Goal: Find specific page/section: Find specific page/section

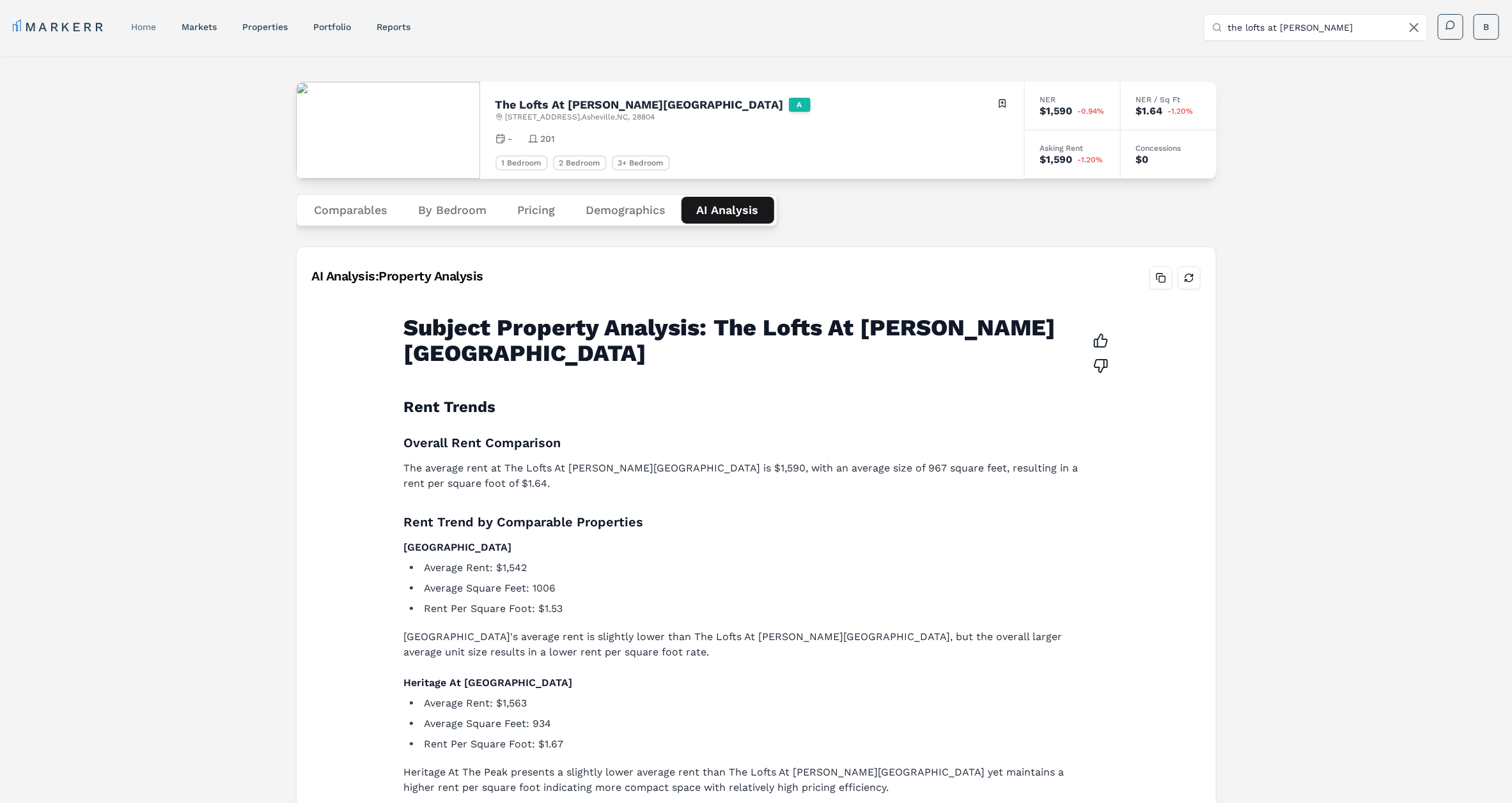
click at [153, 26] on link "home" at bounding box center [144, 27] width 25 height 10
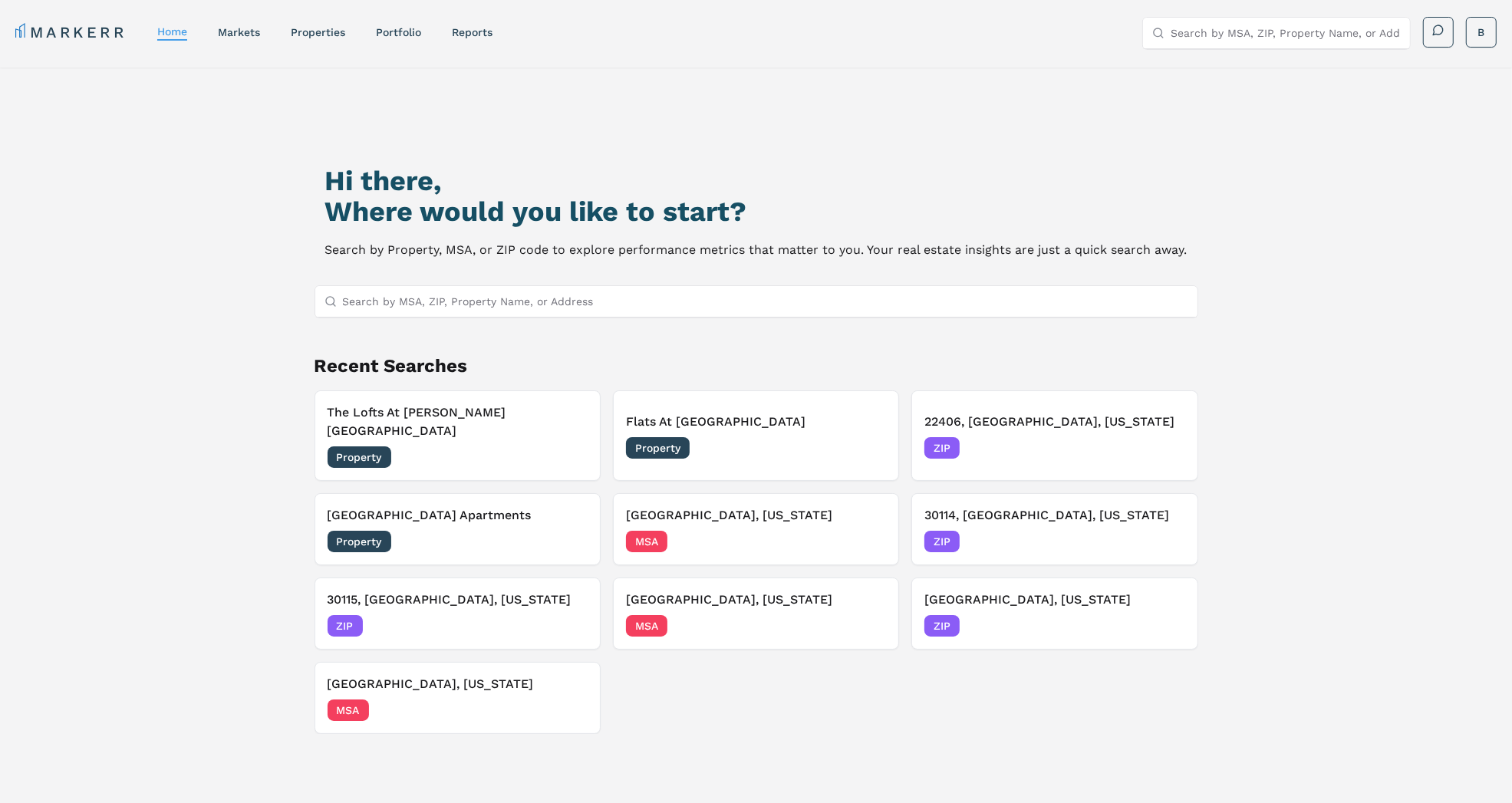
click at [220, 251] on div "Hi there, Where would you like to start? Search by Property, MSA, or ZIP code t…" at bounding box center [756, 481] width 1512 height 828
click at [188, 473] on div "Hi there, Where would you like to start? Search by Property, MSA, or ZIP code t…" at bounding box center [756, 481] width 1512 height 828
click at [443, 413] on h3 "The Lofts At [PERSON_NAME][GEOGRAPHIC_DATA]" at bounding box center [457, 422] width 260 height 37
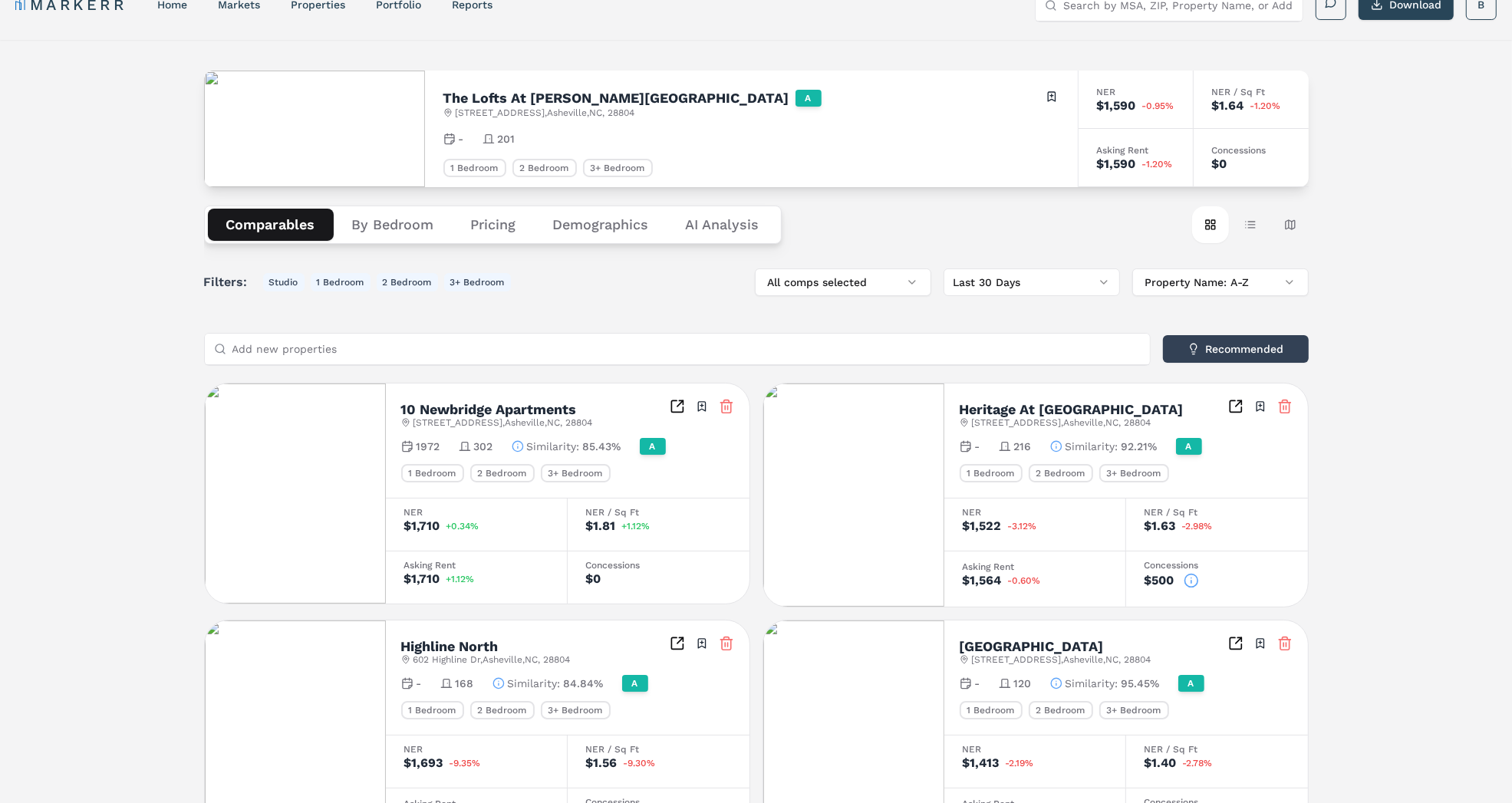
click at [111, 378] on div "The Lofts At [PERSON_NAME][GEOGRAPHIC_DATA] A [STREET_ADDRESS] Toggle portfolio…" at bounding box center [756, 818] width 1512 height 1557
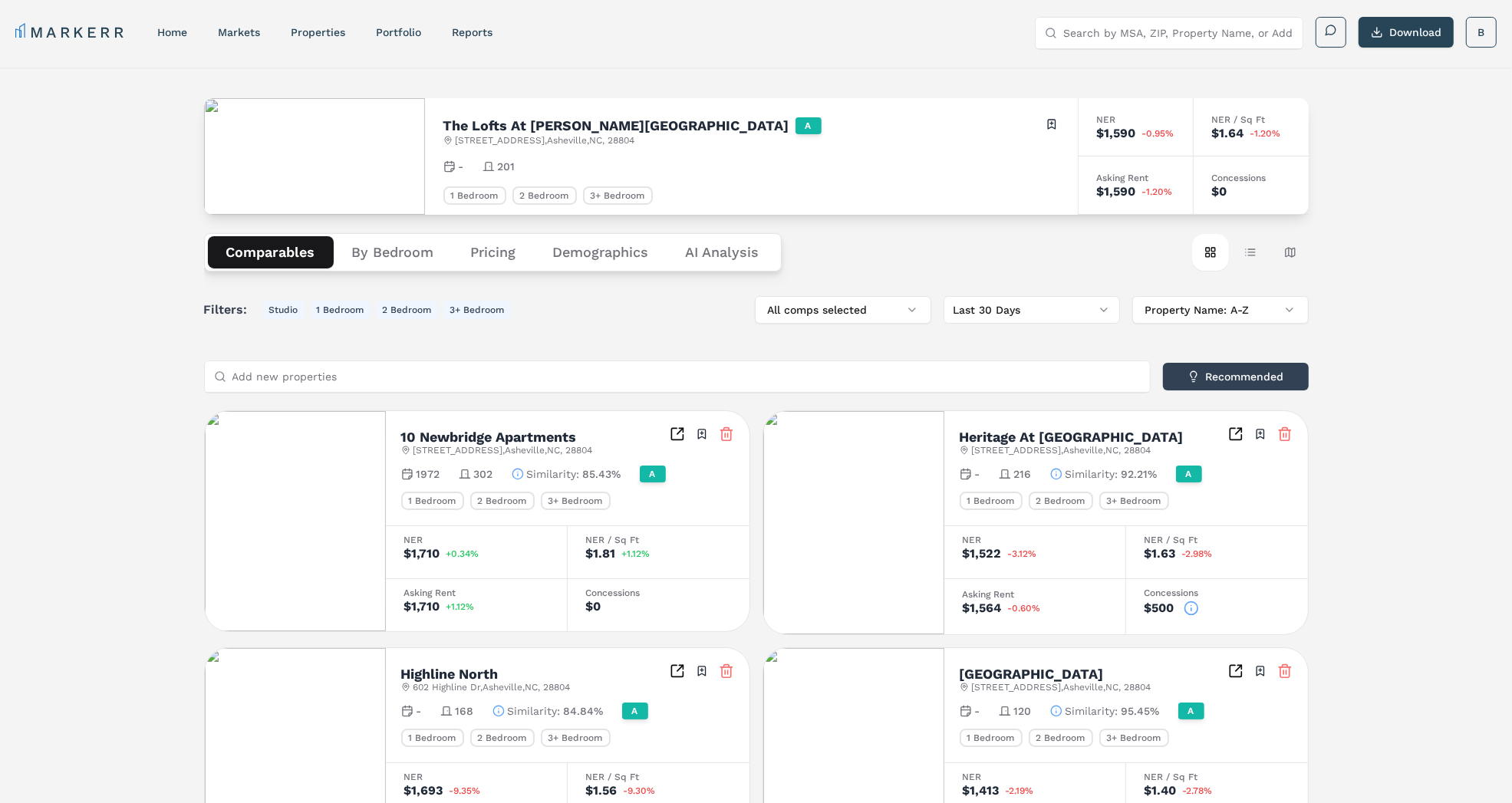
click at [167, 32] on link "home" at bounding box center [172, 32] width 30 height 12
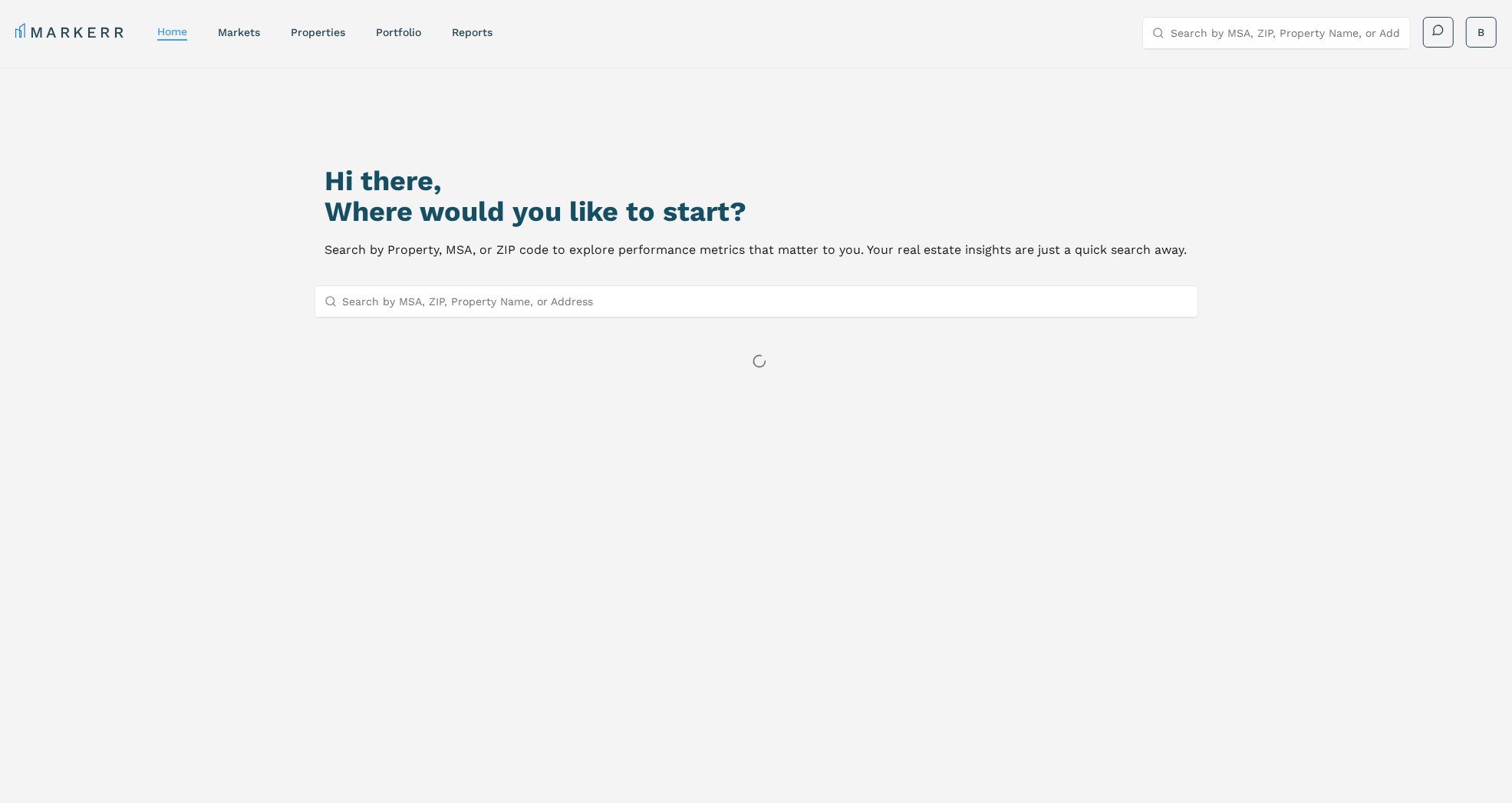
click at [99, 402] on div "Hi there, Where would you like to start? Search by Property, MSA, or ZIP code t…" at bounding box center [756, 481] width 1512 height 828
